Goal: Information Seeking & Learning: Learn about a topic

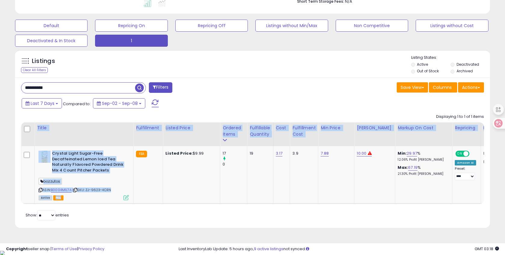
drag, startPoint x: 134, startPoint y: 204, endPoint x: 225, endPoint y: 208, distance: 90.4
click at [225, 204] on div "Title Fulfillment Listed Price Cost ROI" at bounding box center [252, 163] width 463 height 82
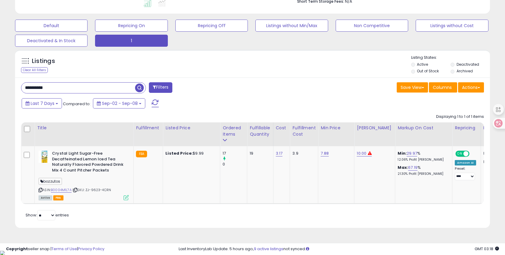
click at [245, 222] on div "Retrieving listings data.. Displaying 1 to 1 of 1 items Title Fulfillment" at bounding box center [252, 166] width 463 height 111
drag, startPoint x: 50, startPoint y: 181, endPoint x: 60, endPoint y: 181, distance: 10.6
click at [60, 181] on span "bozzutos" at bounding box center [50, 181] width 23 height 7
copy span "bozzutos"
drag, startPoint x: 63, startPoint y: 90, endPoint x: -2, endPoint y: 86, distance: 65.4
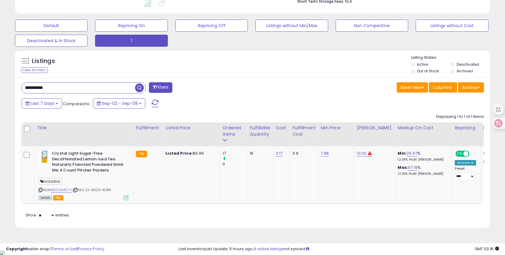
click at [154, 88] on span at bounding box center [154, 87] width 3 height 4
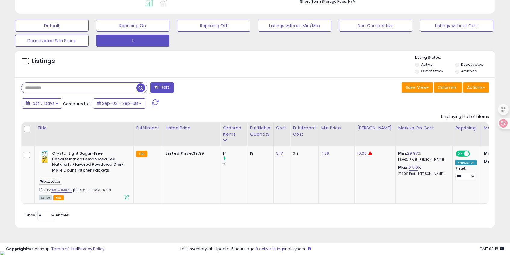
scroll to position [123, 278]
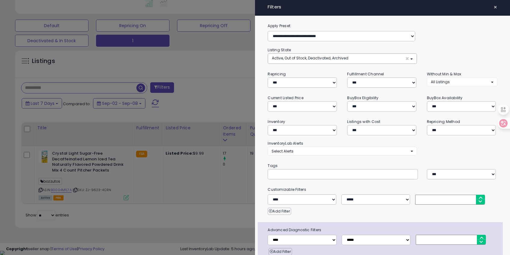
click at [293, 175] on div at bounding box center [343, 174] width 150 height 10
paste input "********"
type input "********"
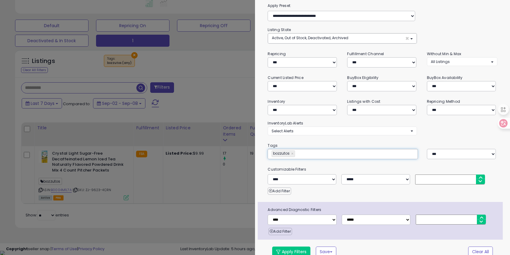
scroll to position [27, 0]
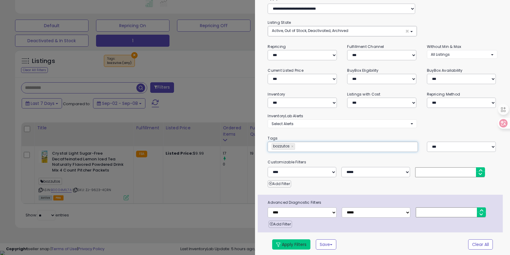
click at [290, 244] on button "Apply Filters" at bounding box center [291, 244] width 38 height 10
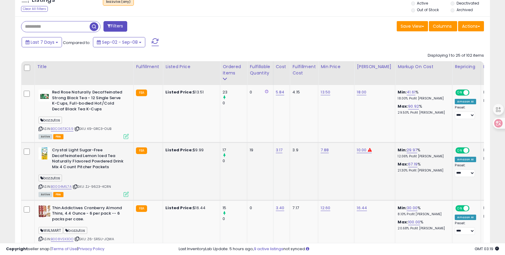
scroll to position [123, 275]
click at [40, 130] on icon at bounding box center [41, 128] width 4 height 3
click at [40, 128] on icon at bounding box center [41, 128] width 4 height 3
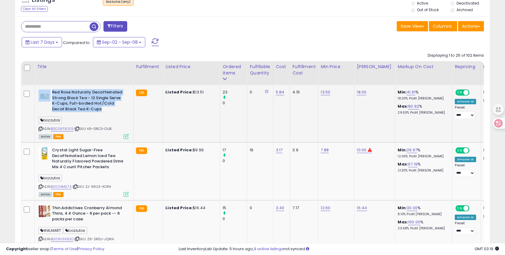
drag, startPoint x: 51, startPoint y: 91, endPoint x: 113, endPoint y: 110, distance: 64.4
click at [113, 110] on div "Red Rose Naturally Decaffeinated Strong Black Tea - 12 Single Serve K-Cups, Ful…" at bounding box center [84, 101] width 90 height 24
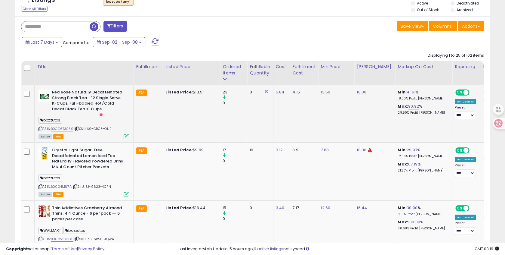
click at [39, 129] on icon at bounding box center [41, 128] width 4 height 3
click at [41, 186] on icon at bounding box center [41, 186] width 4 height 3
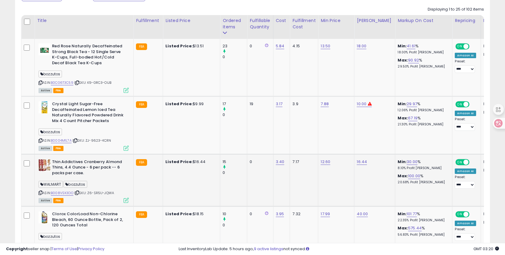
click at [39, 193] on icon at bounding box center [41, 192] width 4 height 3
click at [40, 191] on icon at bounding box center [41, 192] width 4 height 3
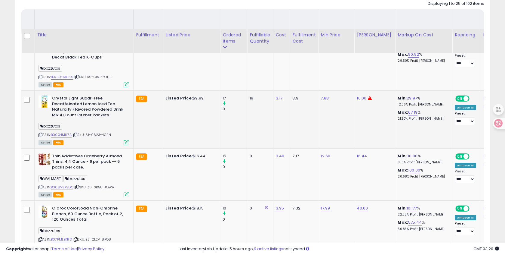
scroll to position [342, 0]
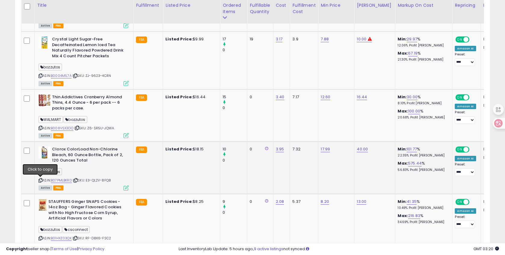
click at [39, 181] on icon at bounding box center [41, 179] width 4 height 3
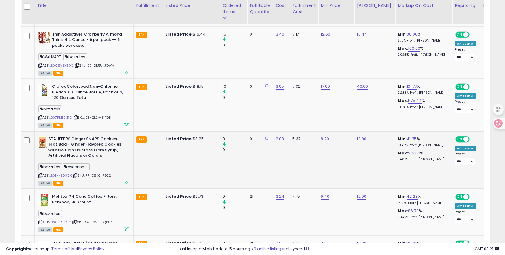
scroll to position [405, 0]
click at [41, 175] on icon at bounding box center [41, 174] width 4 height 3
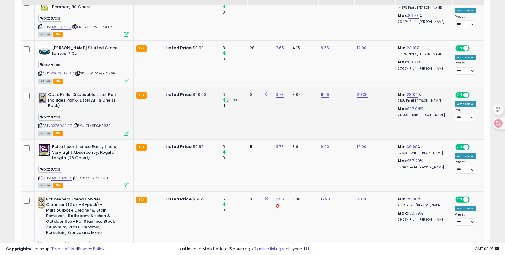
scroll to position [705, 0]
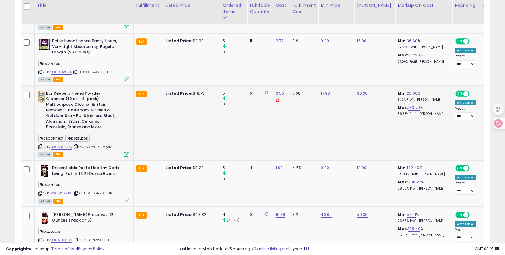
click at [37, 147] on div "Bar Keepers Friend Powder Cleanser (12 oz - 4-pack) - Multipurpose Cleaner & St…" at bounding box center [83, 124] width 92 height 66
click at [39, 146] on icon at bounding box center [41, 146] width 4 height 3
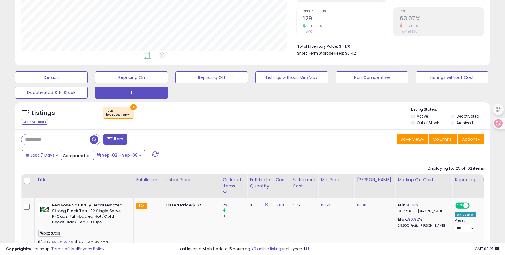
scroll to position [129, 0]
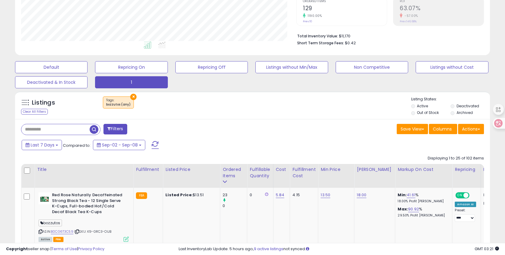
click at [152, 144] on span at bounding box center [155, 145] width 7 height 8
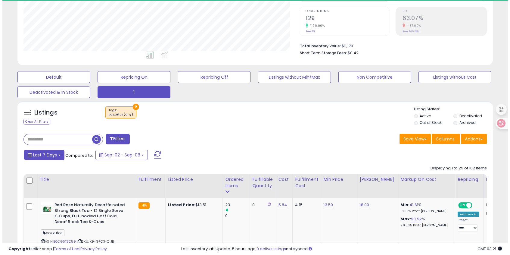
scroll to position [123, 275]
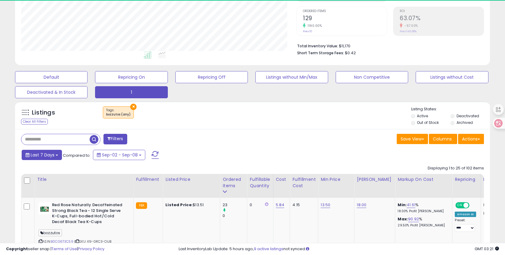
click at [46, 157] on span "Last 7 Days" at bounding box center [43, 155] width 24 height 6
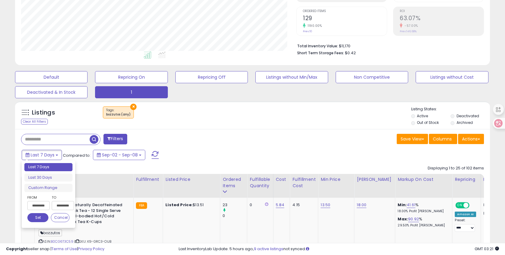
click at [50, 168] on li "Last 7 Days" at bounding box center [48, 167] width 48 height 8
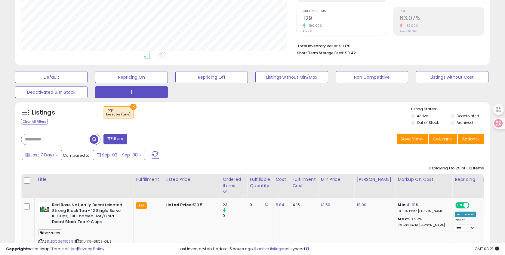
click at [153, 156] on span at bounding box center [155, 155] width 7 height 8
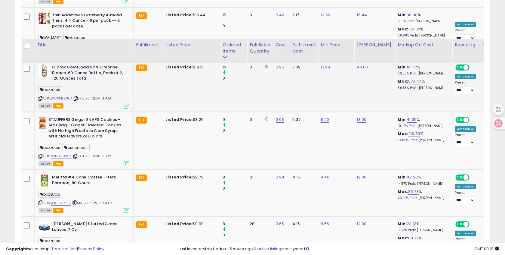
scroll to position [467, 0]
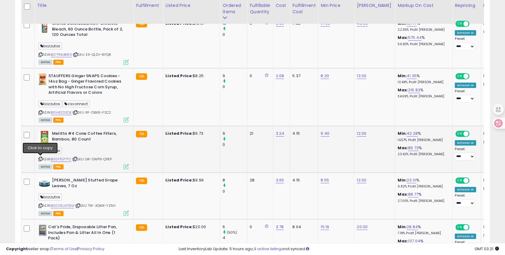
click at [41, 158] on icon at bounding box center [41, 158] width 4 height 3
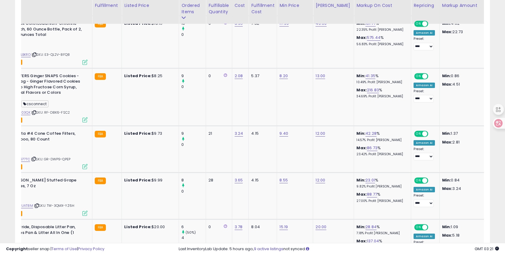
scroll to position [0, 0]
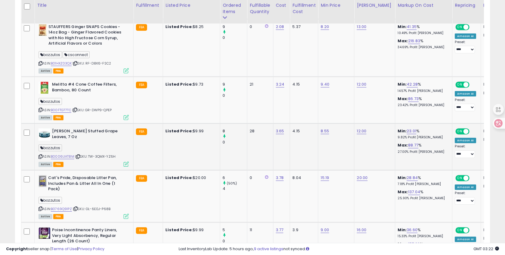
click at [41, 157] on icon at bounding box center [41, 156] width 4 height 3
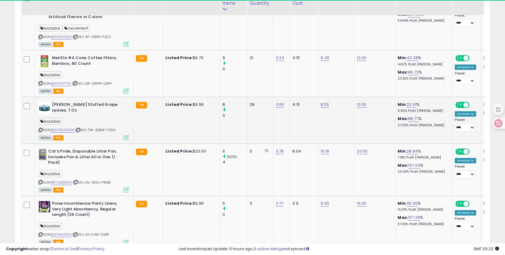
scroll to position [611, 0]
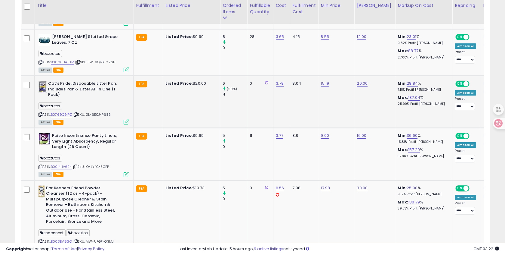
click at [43, 114] on div "ASIN: B0769Q91PZ | SKU: GL-6E0J-P68B Active FBA" at bounding box center [84, 102] width 90 height 43
click at [42, 114] on icon at bounding box center [41, 114] width 4 height 3
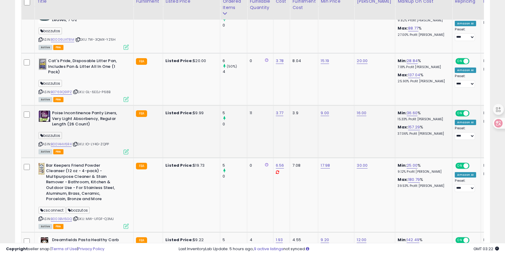
scroll to position [638, 0]
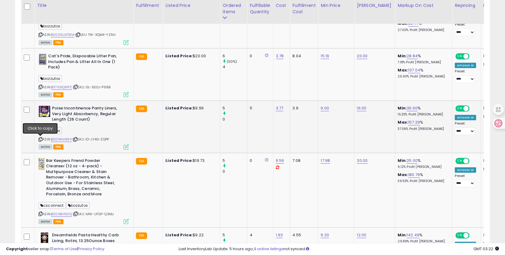
click at [42, 139] on icon at bounding box center [41, 139] width 4 height 3
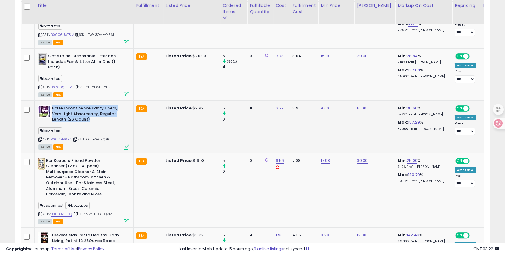
drag, startPoint x: 53, startPoint y: 108, endPoint x: 92, endPoint y: 124, distance: 42.4
click at [106, 120] on b "Poise Incontinence Panty Liners, Very Light Absorbency, Regular Length (26 Coun…" at bounding box center [88, 114] width 73 height 18
click at [43, 139] on div "ASIN: B0014HV6R4 | SKU: IO-LY4G-ZQPP Active FBA" at bounding box center [84, 126] width 90 height 43
click at [42, 139] on icon at bounding box center [41, 139] width 4 height 3
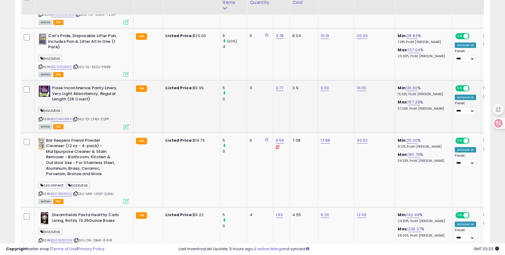
scroll to position [668, 0]
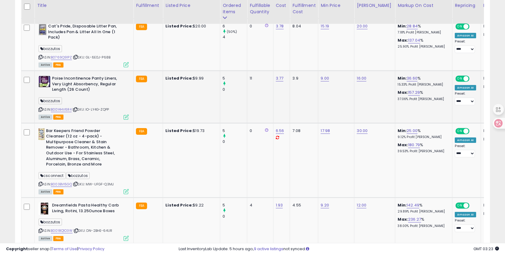
drag, startPoint x: 41, startPoint y: 108, endPoint x: 47, endPoint y: 104, distance: 6.9
click at [41, 108] on icon at bounding box center [41, 109] width 4 height 3
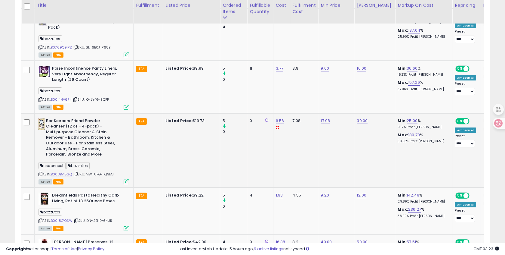
click at [39, 173] on icon at bounding box center [41, 173] width 4 height 3
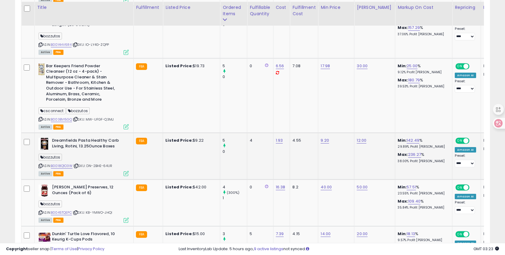
scroll to position [735, 0]
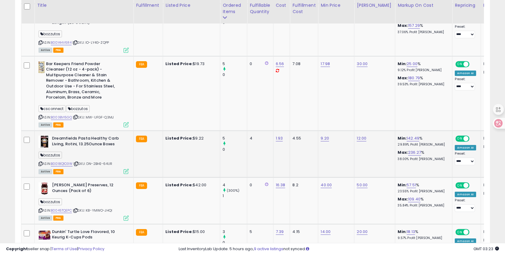
click at [41, 164] on icon at bounding box center [41, 163] width 4 height 3
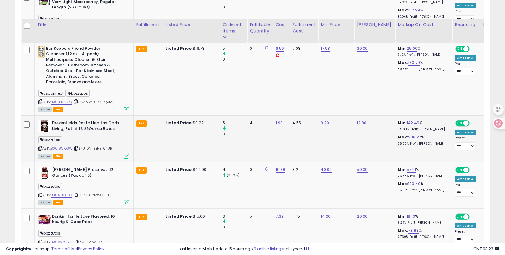
scroll to position [786, 0]
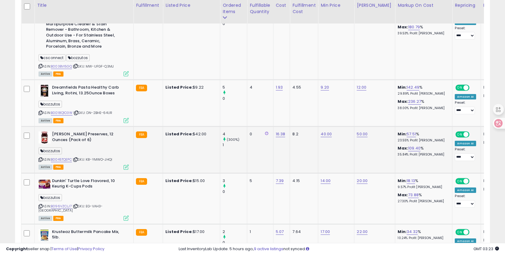
click at [42, 159] on icon at bounding box center [41, 159] width 4 height 3
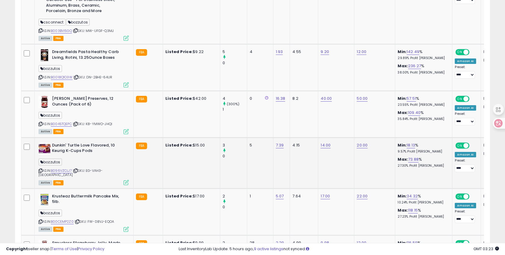
scroll to position [848, 0]
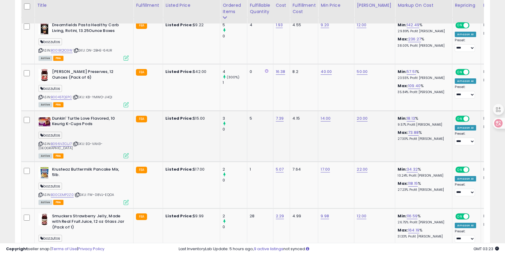
click at [42, 144] on icon at bounding box center [41, 143] width 4 height 3
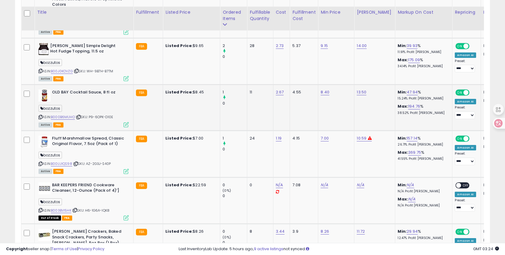
scroll to position [1152, 0]
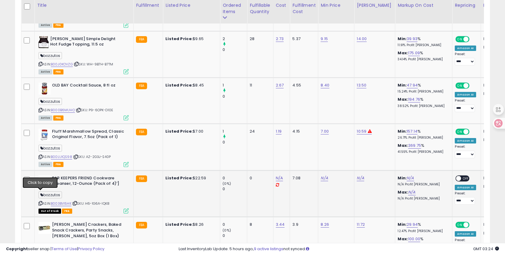
click at [41, 201] on icon at bounding box center [41, 202] width 4 height 3
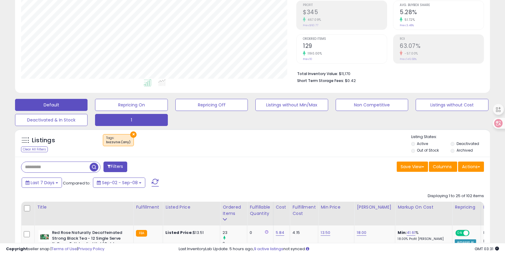
scroll to position [141, 0]
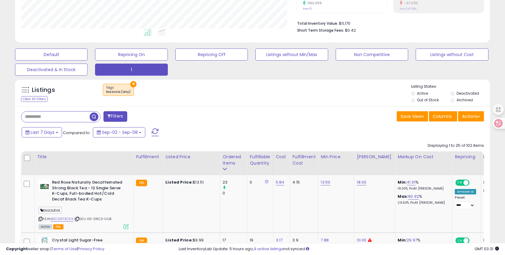
click at [43, 115] on input "text" at bounding box center [55, 116] width 68 height 11
paste input "**********"
type input "**********"
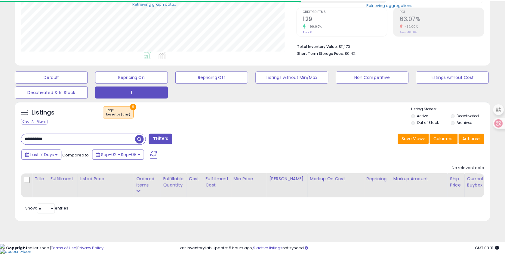
scroll to position [123, 275]
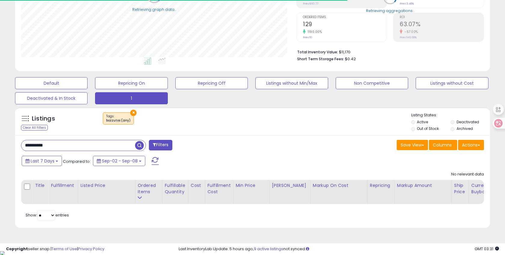
click at [132, 111] on button "×" at bounding box center [133, 113] width 6 height 6
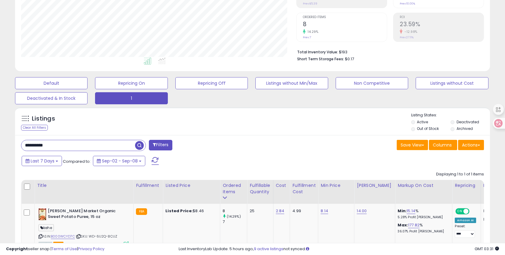
drag, startPoint x: 55, startPoint y: 144, endPoint x: -2, endPoint y: 144, distance: 57.8
click at [0, 142] on html "Unable to login Retrieving listings data.. has not yet accepted the Terms of Us…" at bounding box center [252, 14] width 505 height 255
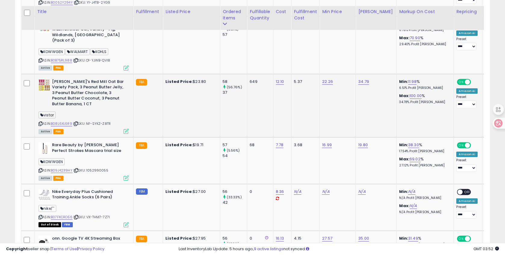
scroll to position [850, 0]
